Goal: Task Accomplishment & Management: Use online tool/utility

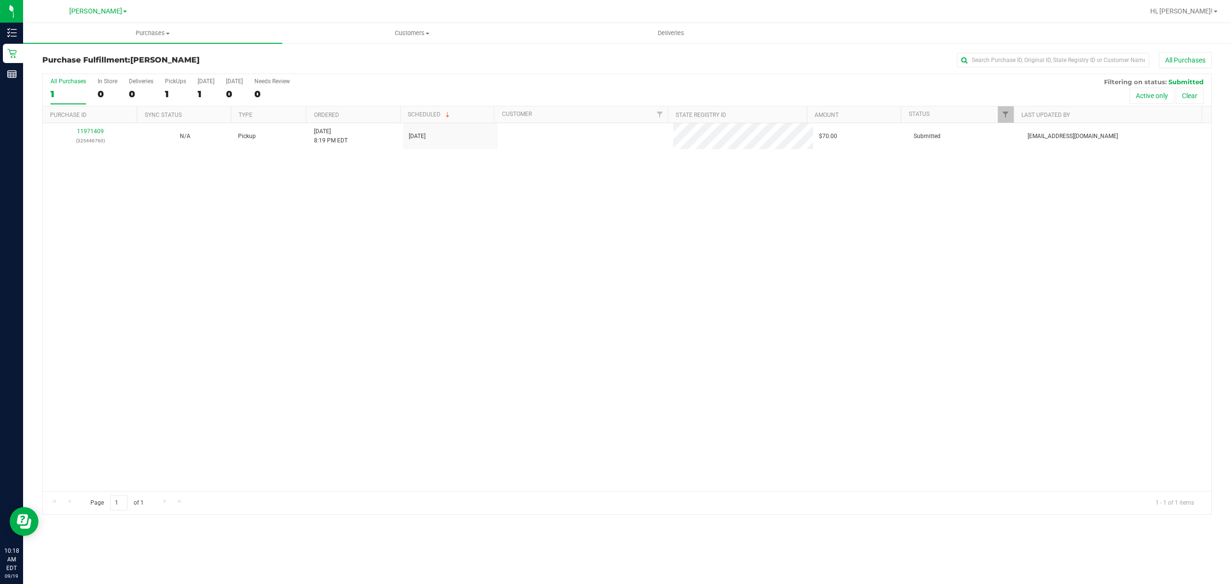
drag, startPoint x: 0, startPoint y: 0, endPoint x: 447, endPoint y: 384, distance: 589.4
click at [447, 384] on div "11971409 (325446760) N/A Pickup [DATE] 8:19 PM EDT 9/19/2025 $70.00 Submitted […" at bounding box center [627, 307] width 1169 height 368
click at [552, 389] on div "11971409 (325446760) N/A Pickup [DATE] 8:19 PM EDT 9/19/2025 $70.00 Submitted […" at bounding box center [627, 307] width 1169 height 368
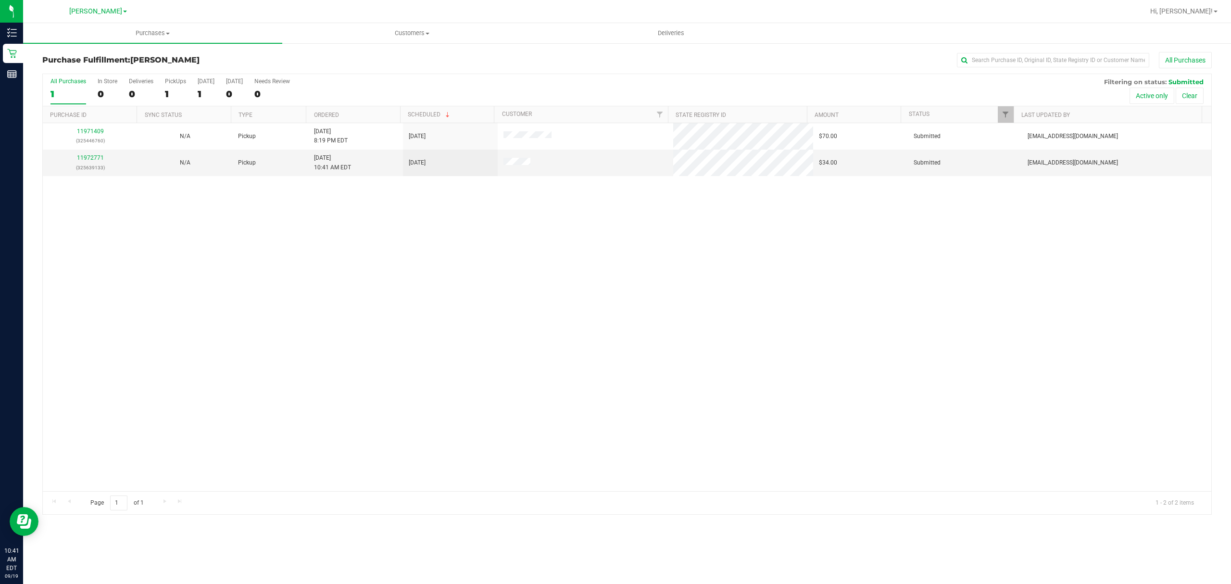
click at [197, 316] on div "11971409 (325446760) N/A Pickup [DATE] 8:19 PM EDT 9/19/2025 $70.00 Submitted […" at bounding box center [627, 307] width 1169 height 368
click at [90, 158] on link "11972771" at bounding box center [90, 157] width 27 height 7
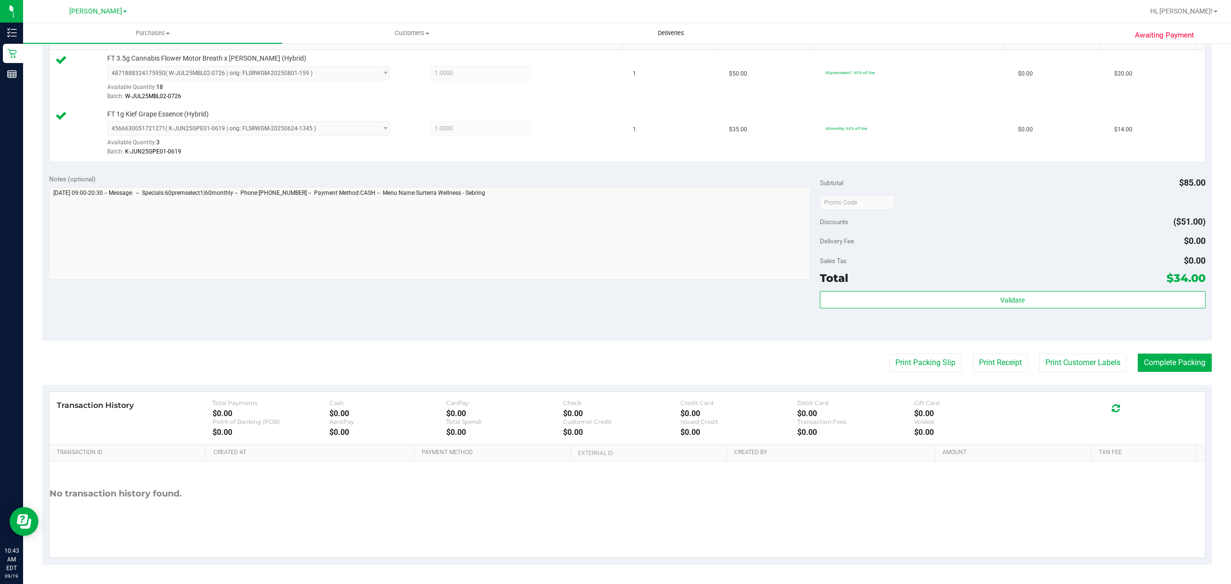
scroll to position [254, 0]
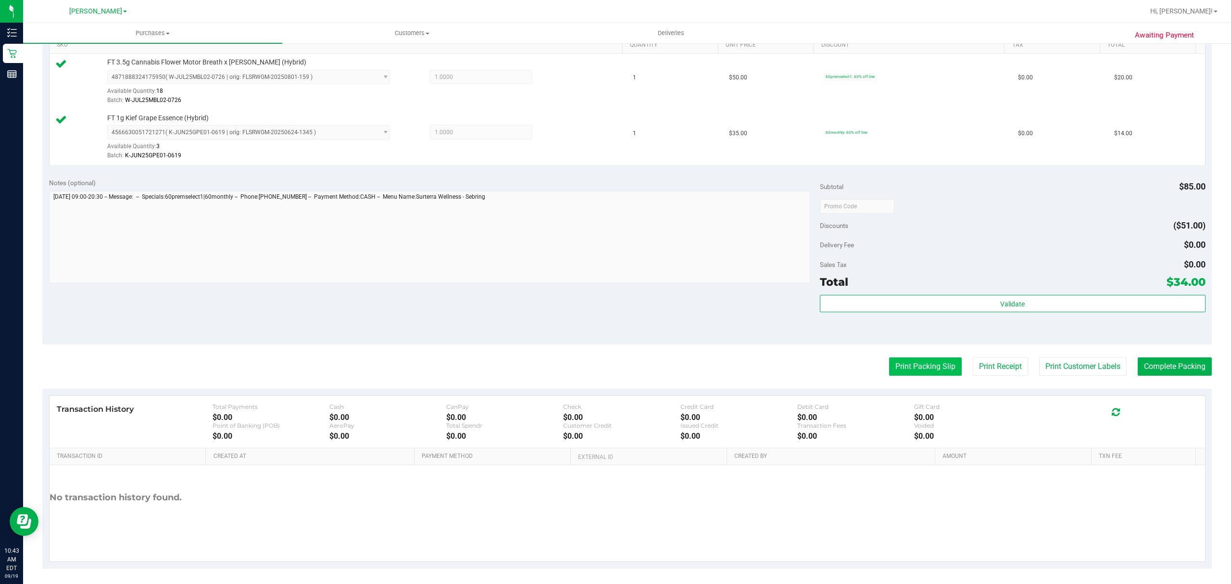
click at [929, 367] on button "Print Packing Slip" at bounding box center [925, 366] width 73 height 18
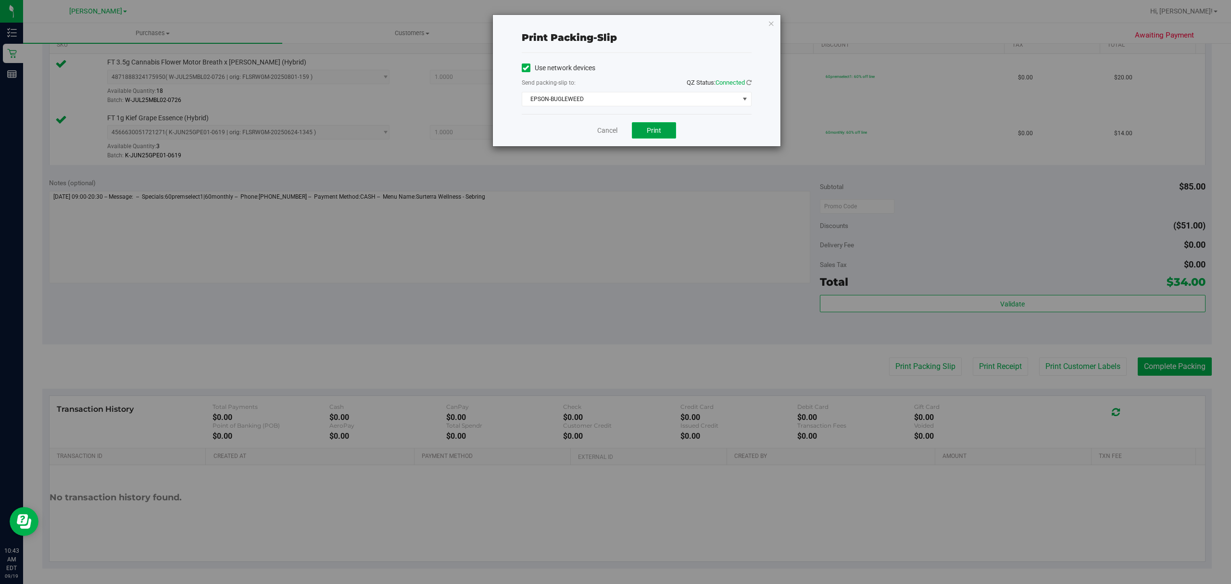
click at [672, 135] on button "Print" at bounding box center [654, 130] width 44 height 16
click at [597, 127] on link "Cancel" at bounding box center [607, 131] width 20 height 10
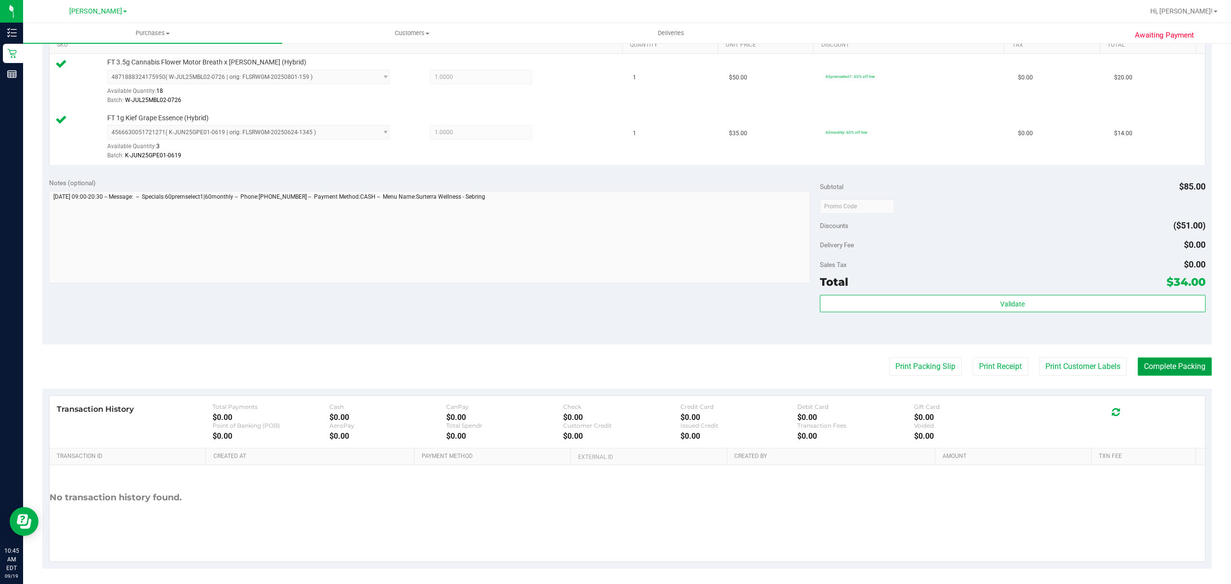
click at [1168, 367] on button "Complete Packing" at bounding box center [1175, 366] width 74 height 18
